Goal: Navigation & Orientation: Find specific page/section

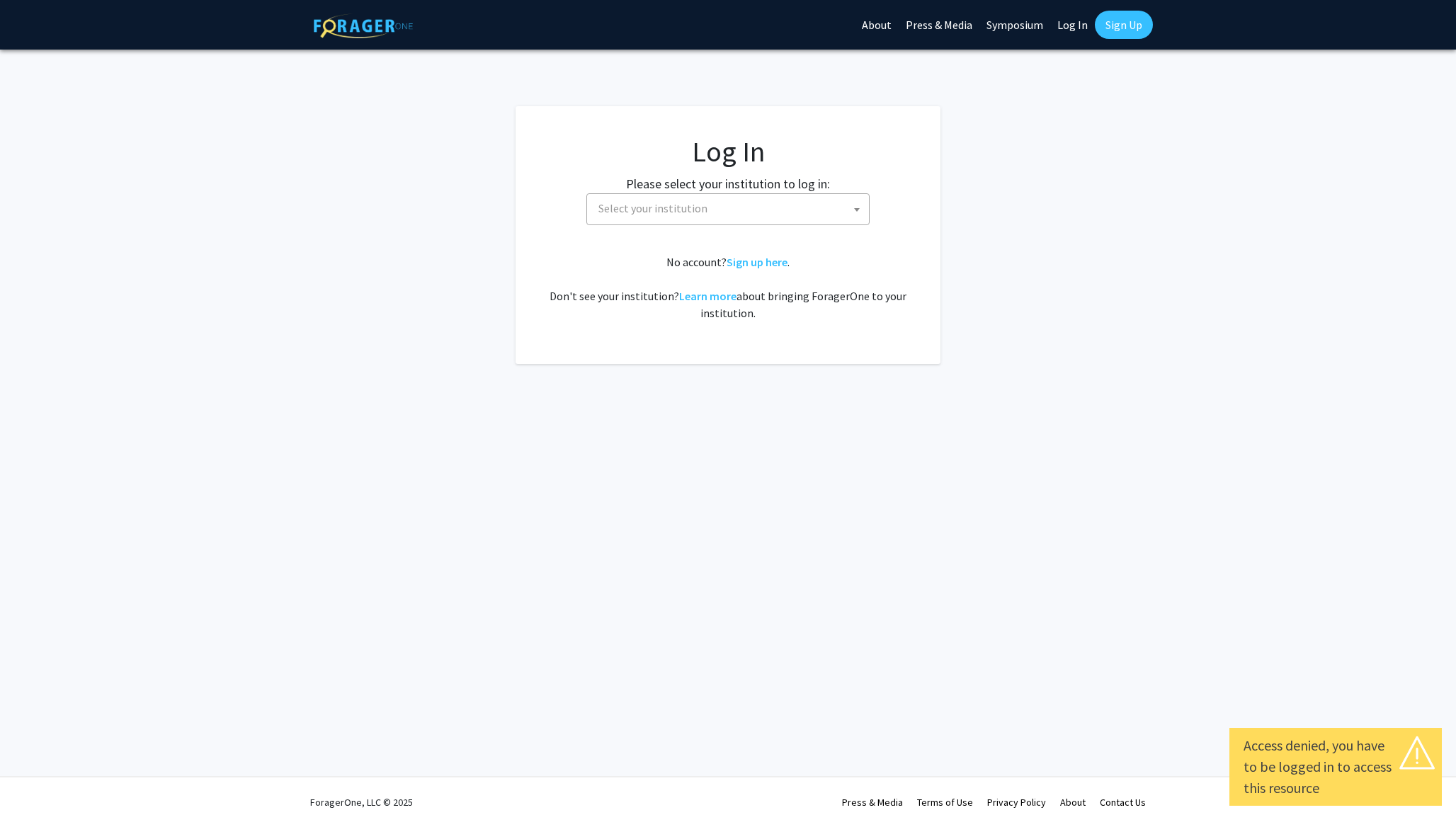
select select
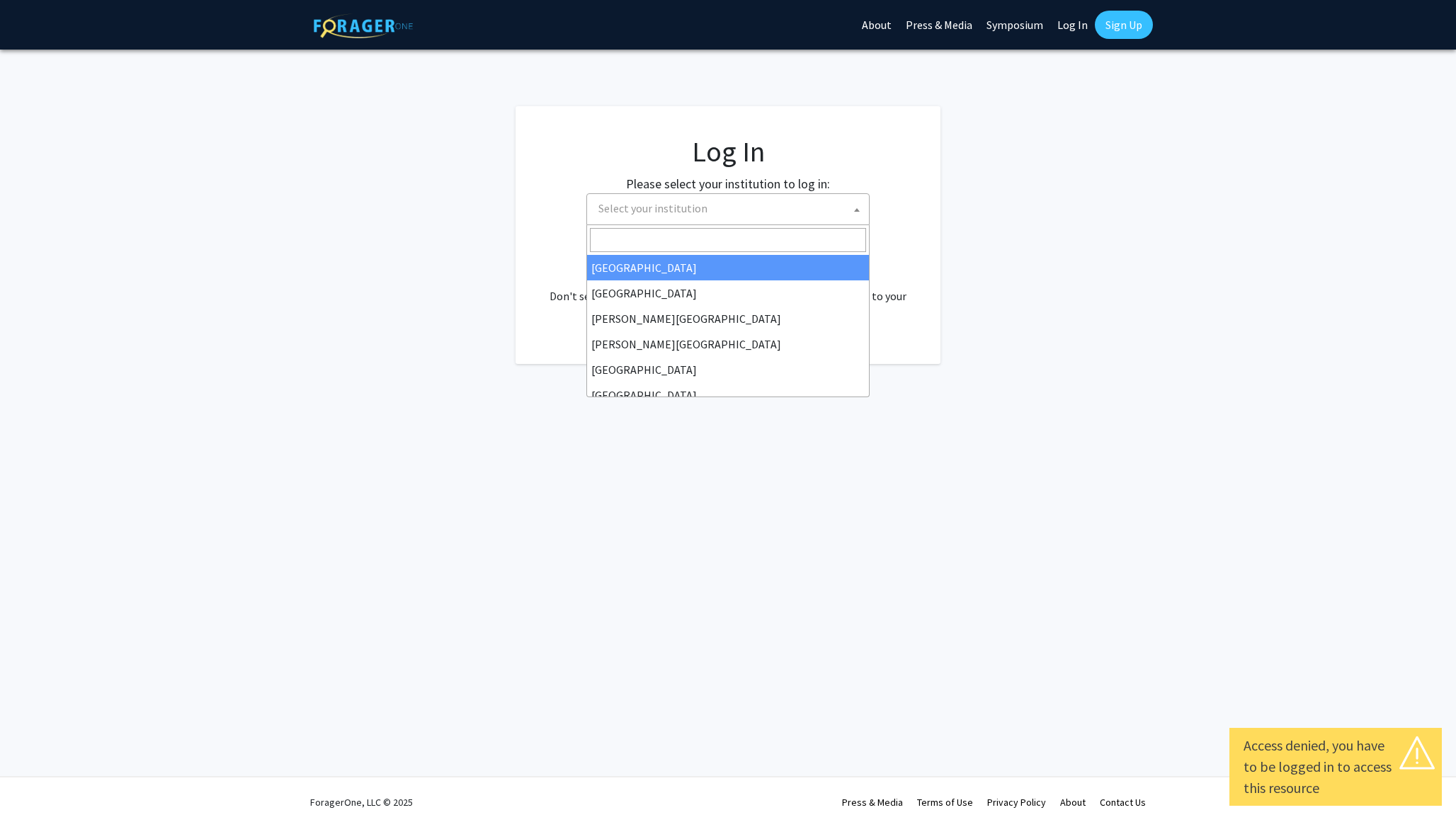
click at [721, 201] on span "Select your institution" at bounding box center [731, 208] width 277 height 29
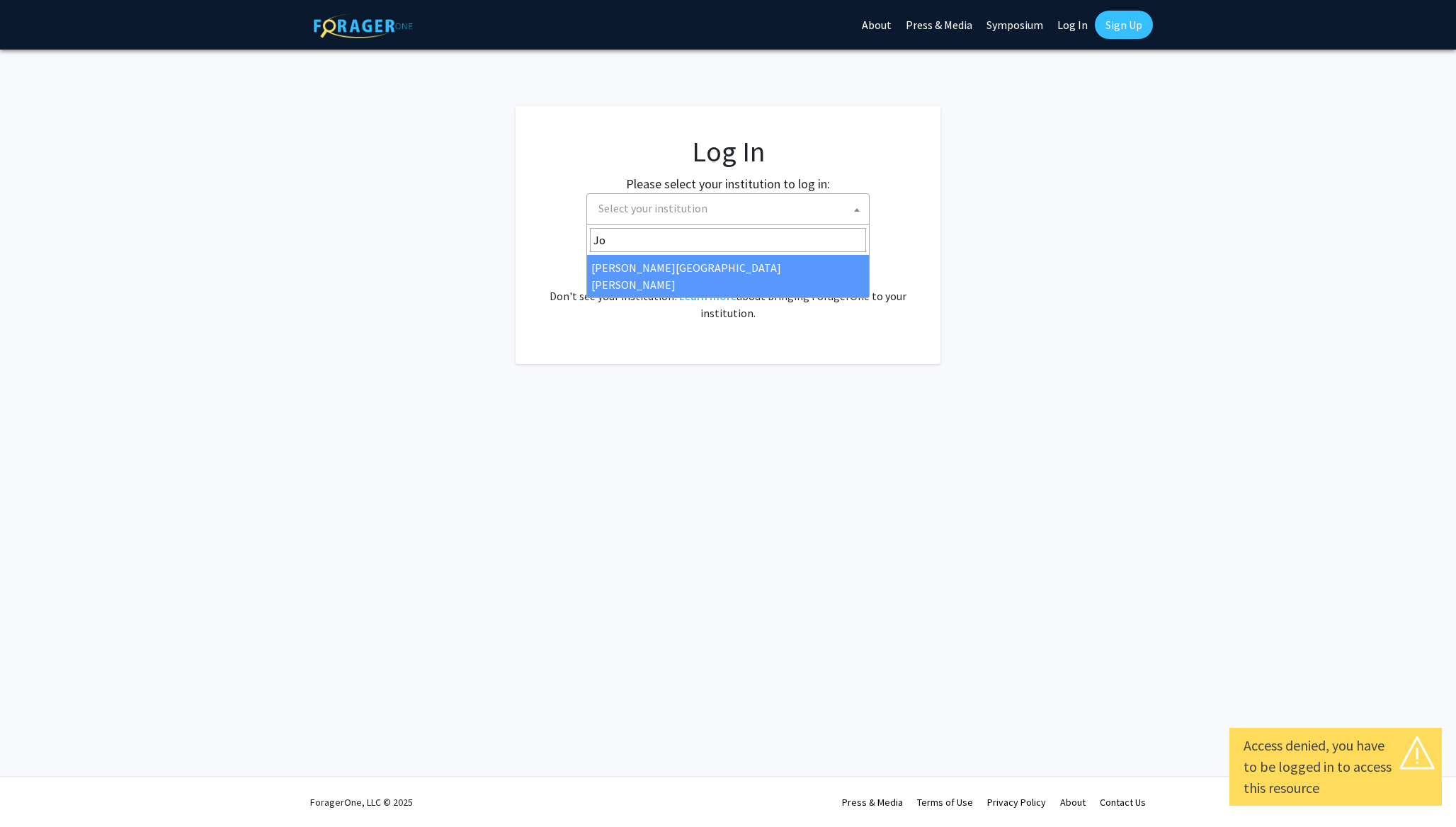
type input "Joh"
select select "1"
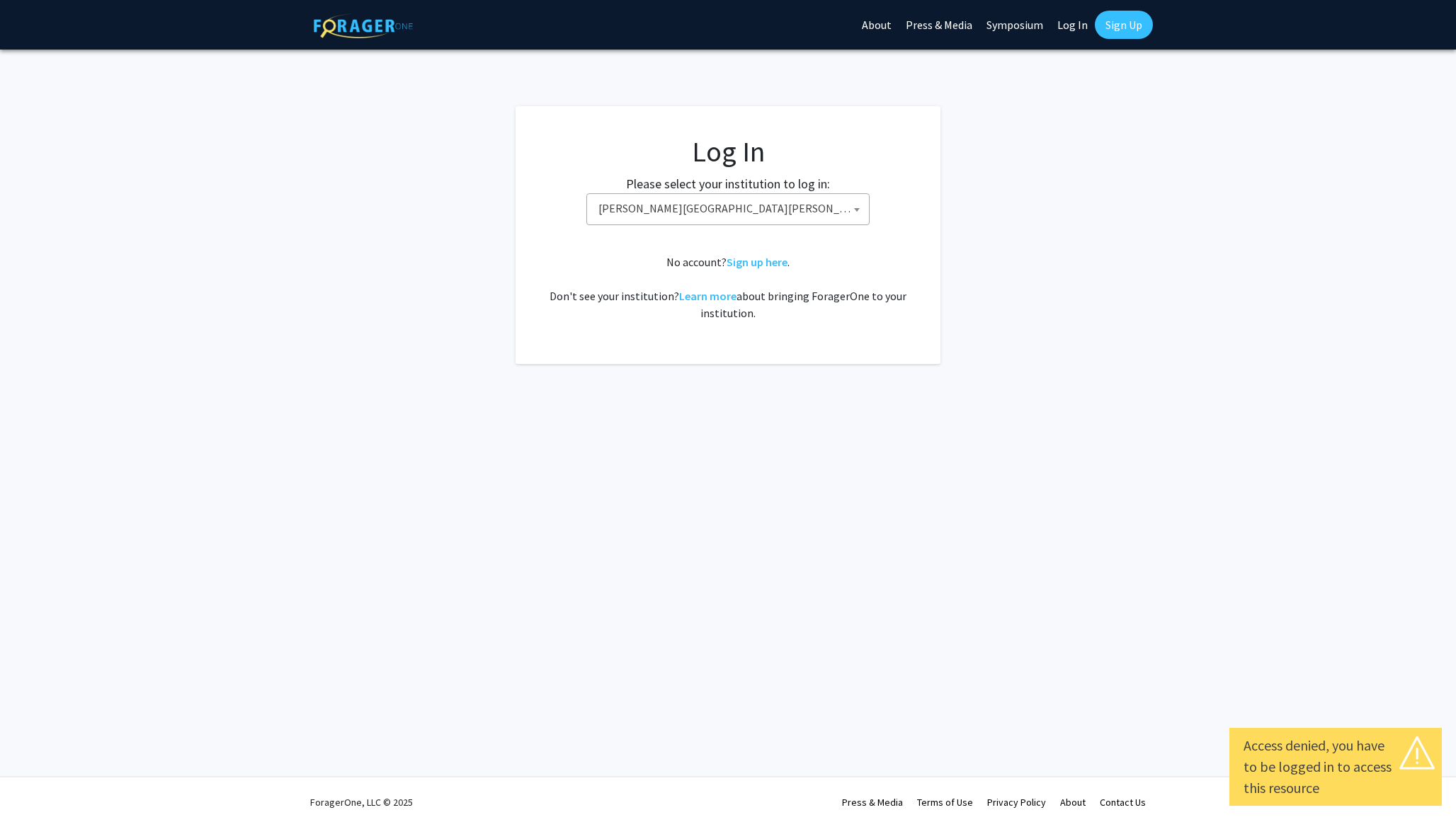
click at [860, 244] on fg-card-body "Log In Please select your institution to log in: Baylor University Brandeis Uni…" at bounding box center [728, 235] width 368 height 201
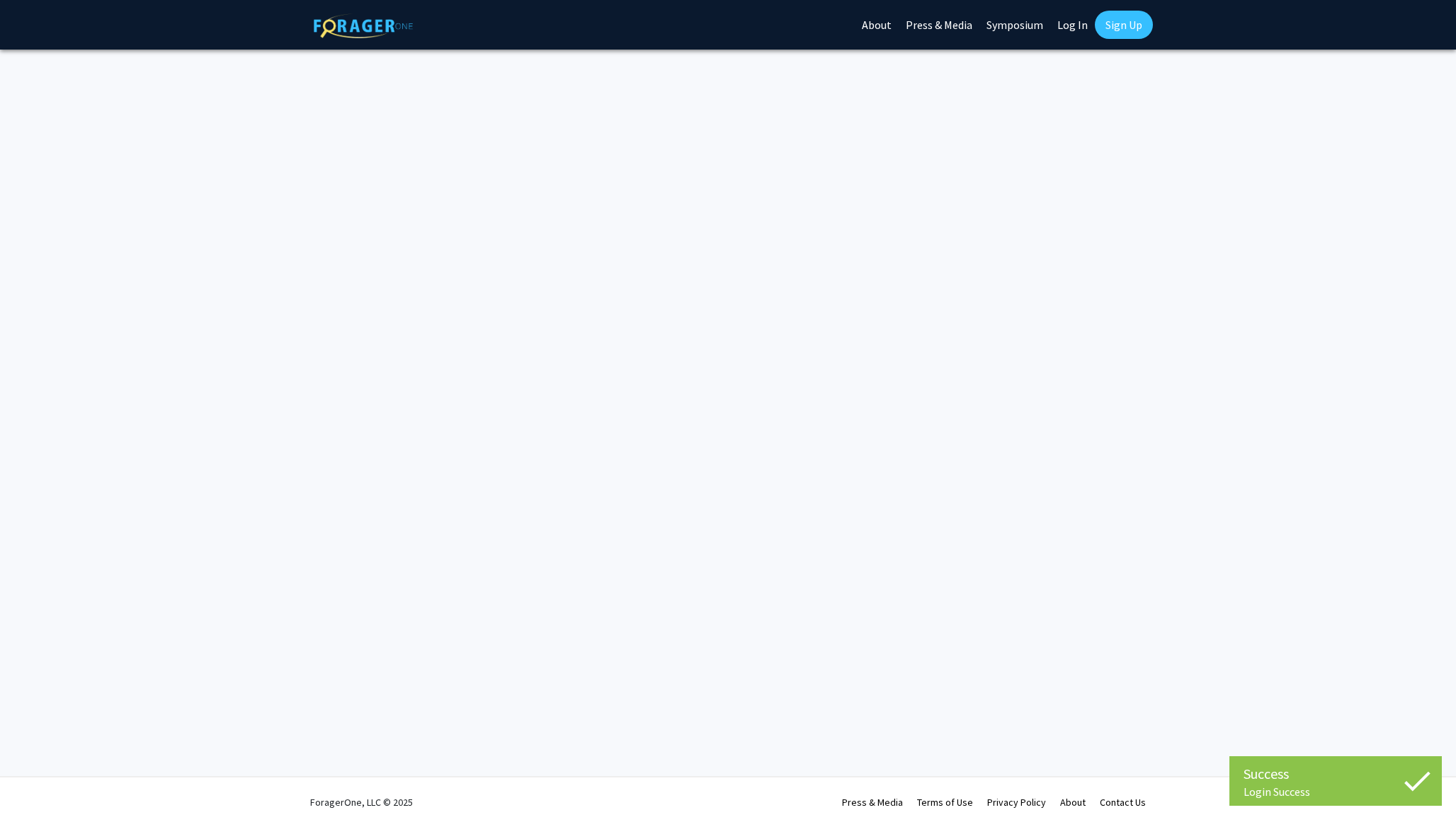
click at [508, 164] on div "Success Login Success Login Success Skip navigation About Press & Media Symposi…" at bounding box center [728, 413] width 1456 height 827
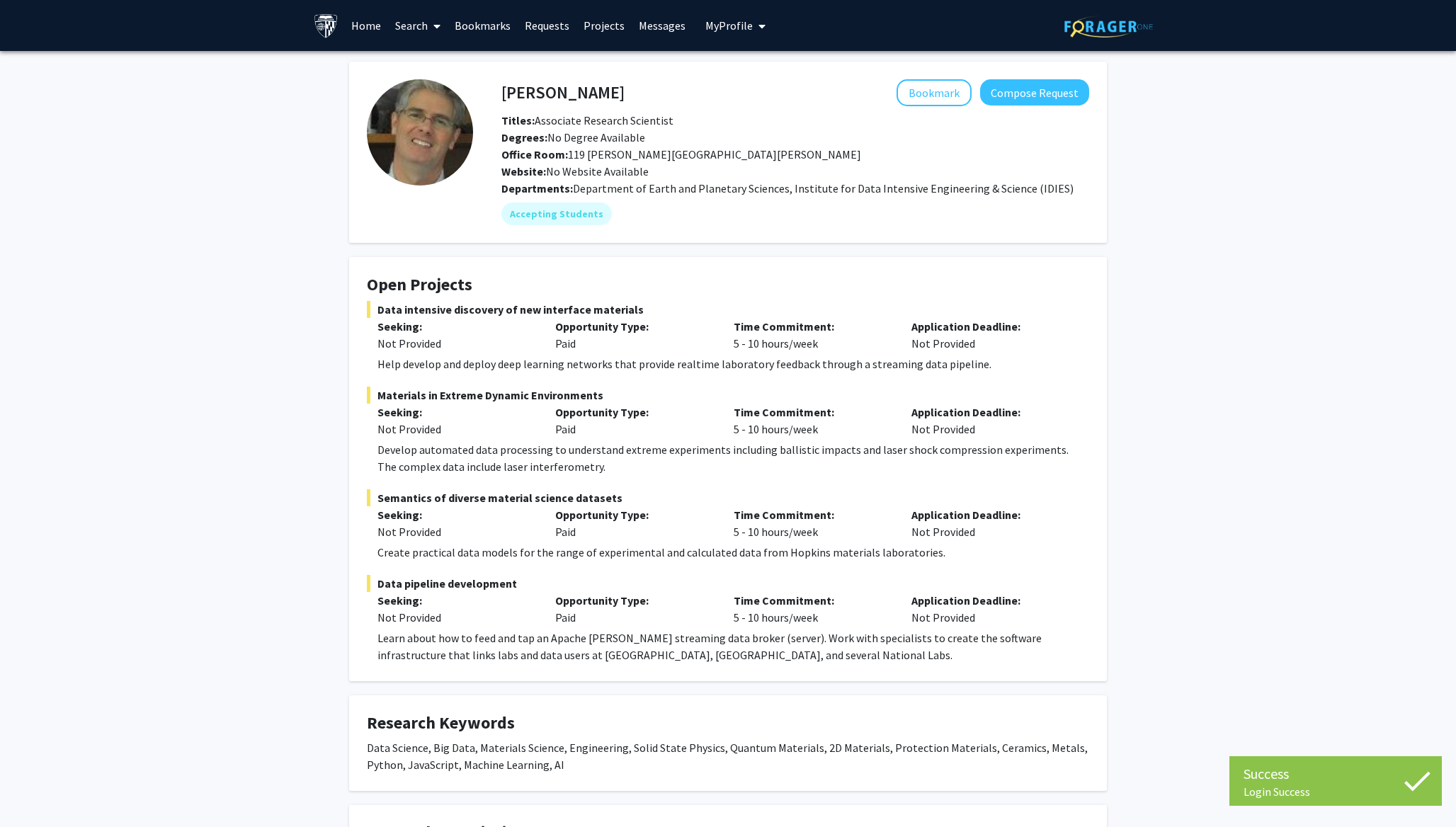
click at [456, 255] on div "[PERSON_NAME] Bookmark Compose Request Titles: Associate Research Scientist Deg…" at bounding box center [728, 548] width 779 height 974
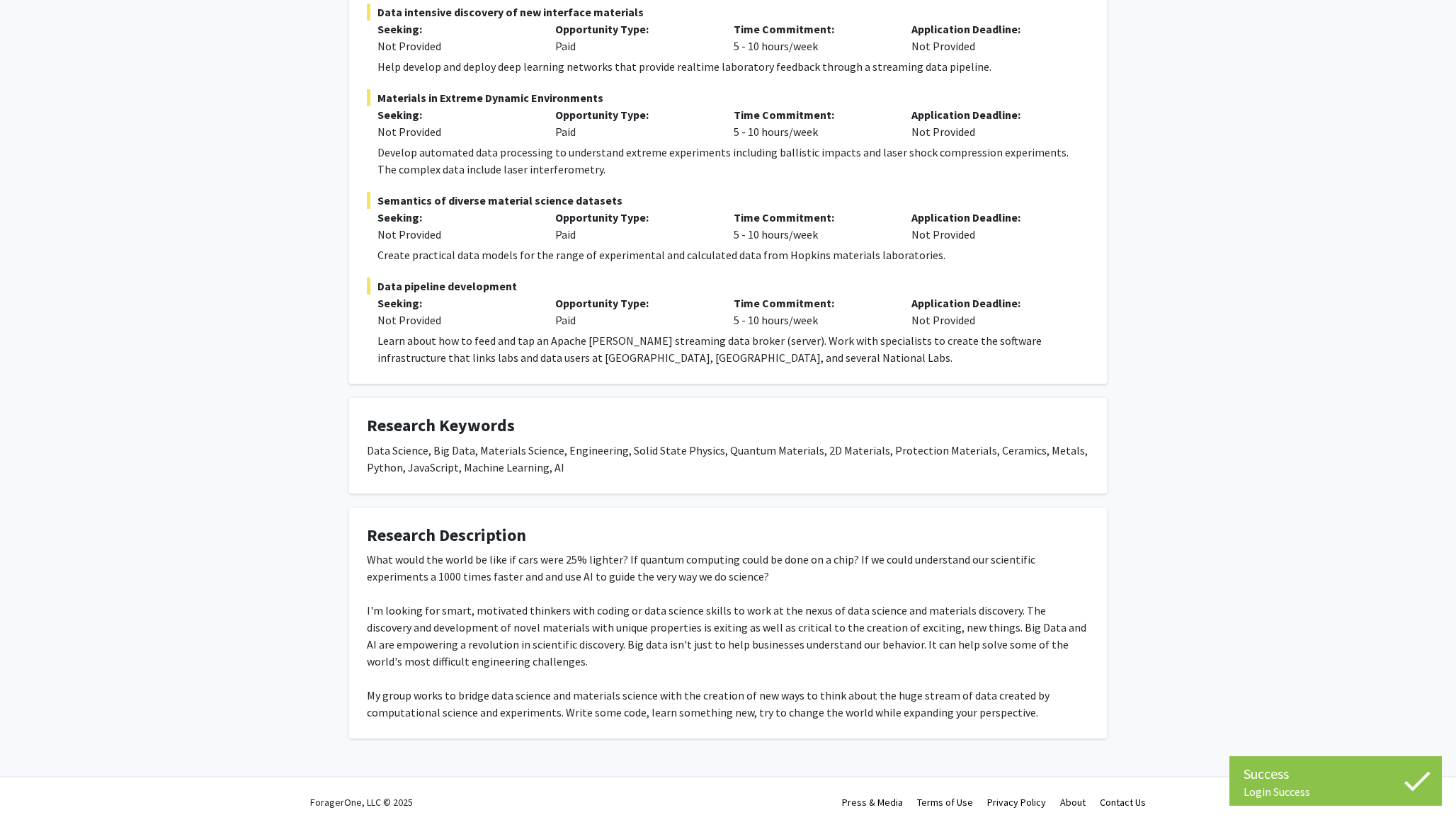
click at [454, 259] on fg-project-list "Data intensive discovery of new interface materials Seeking: Not Provided Oppor…" at bounding box center [728, 185] width 722 height 362
